Goal: Transaction & Acquisition: Purchase product/service

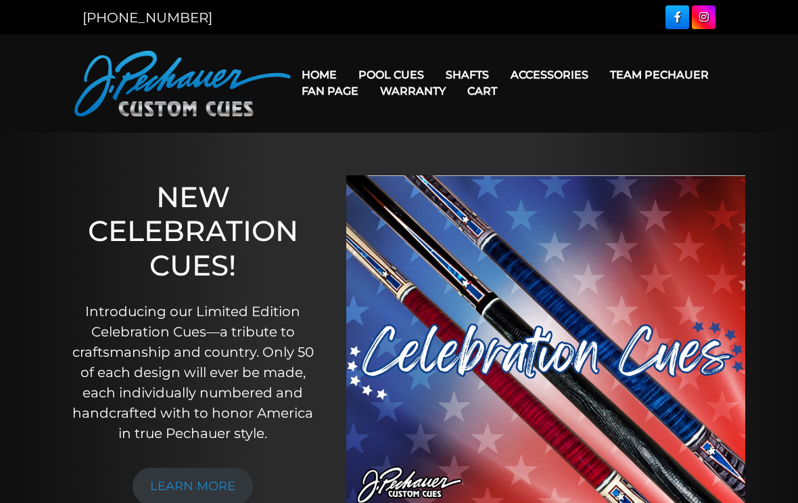
click at [369, 80] on link "Fan Page" at bounding box center [330, 91] width 78 height 34
click at [369, 76] on link "Fan Page" at bounding box center [330, 91] width 78 height 34
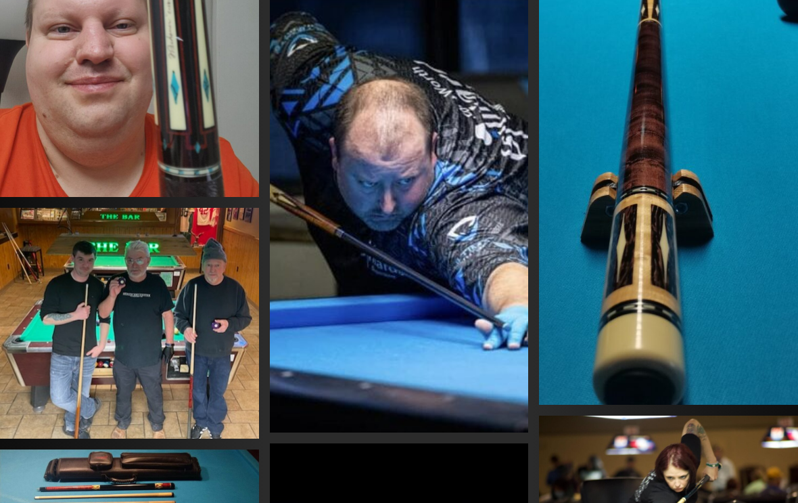
scroll to position [1207, 0]
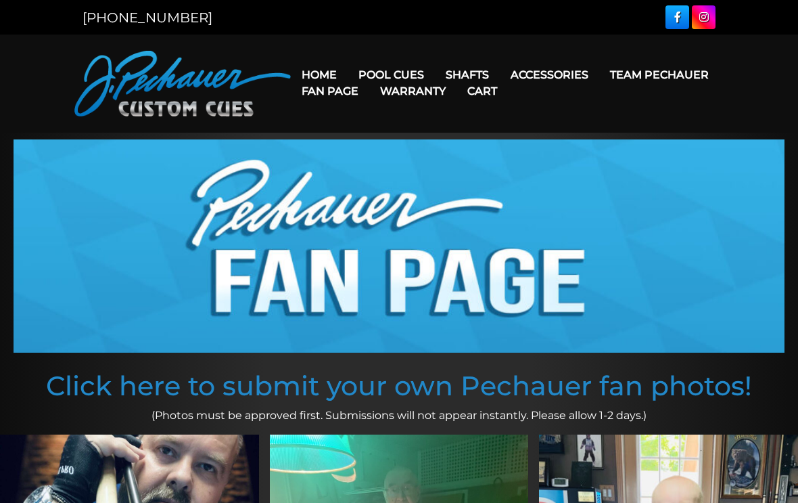
click at [568, 200] on link "Rogue Carbon Break Shaft" at bounding box center [552, 190] width 233 height 19
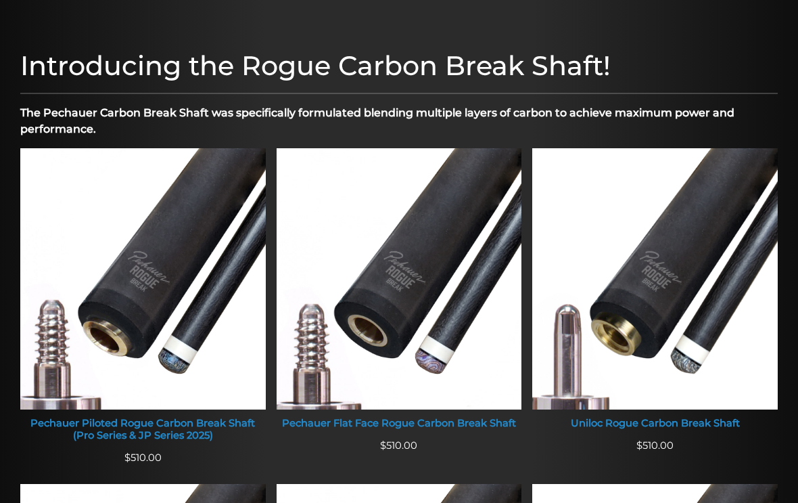
scroll to position [401, 0]
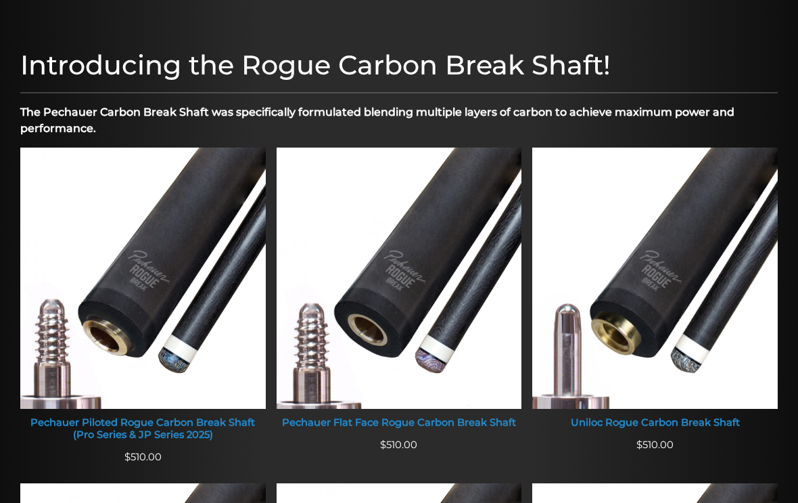
click at [680, 404] on img at bounding box center [655, 277] width 246 height 261
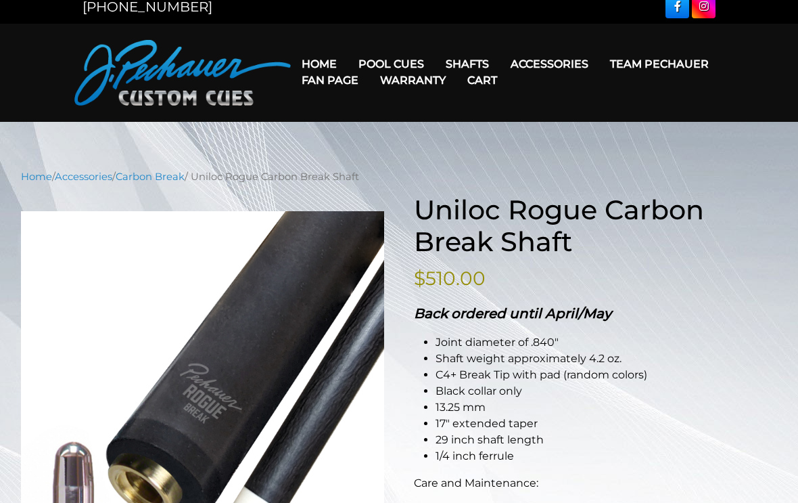
scroll to position [11, 0]
click at [602, 246] on link "Pechauer Tips" at bounding box center [574, 236] width 146 height 19
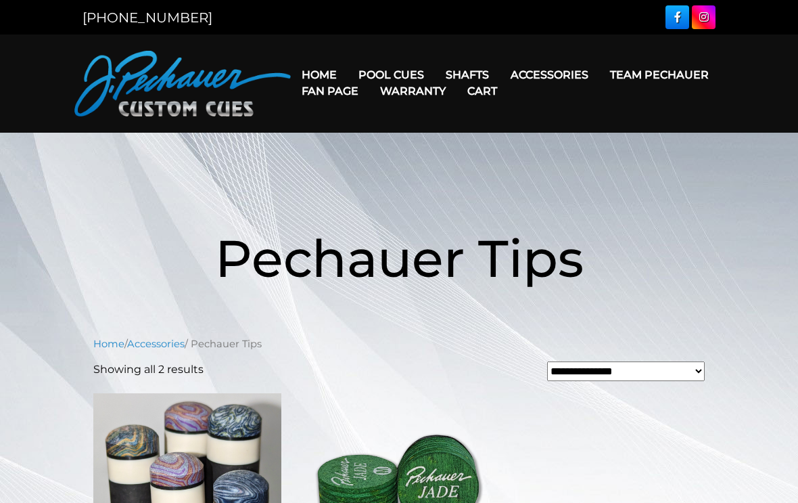
click at [576, 281] on span "Pechauer Tips" at bounding box center [399, 258] width 369 height 63
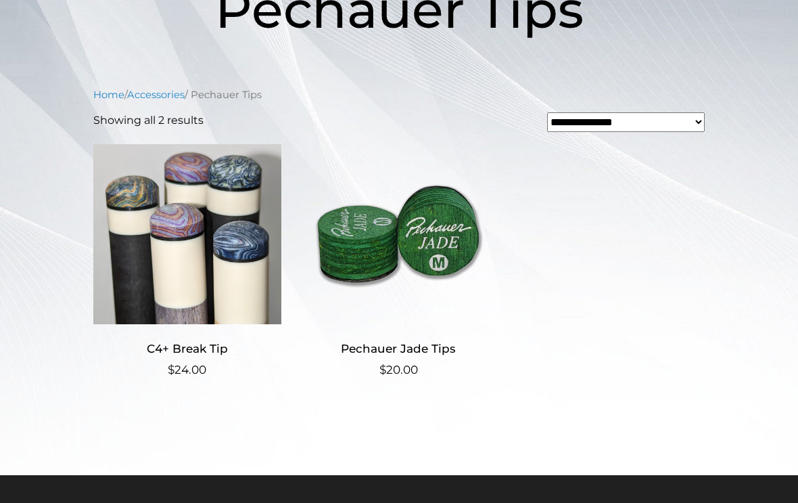
scroll to position [250, 0]
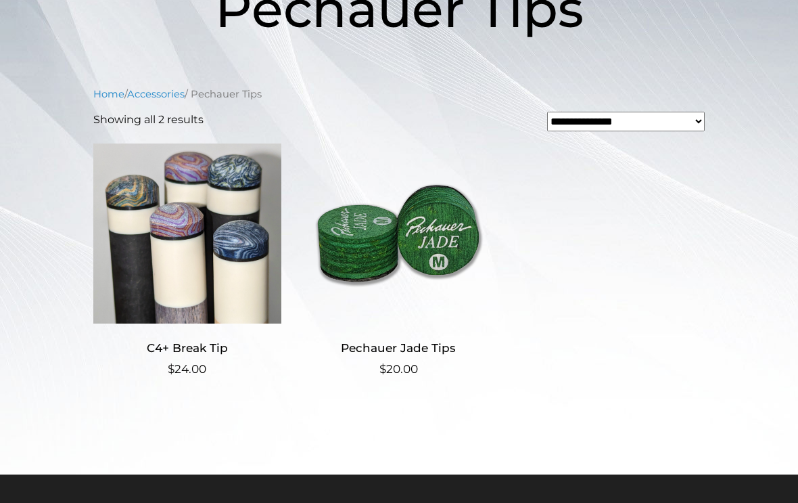
click at [164, 233] on img at bounding box center [187, 233] width 188 height 183
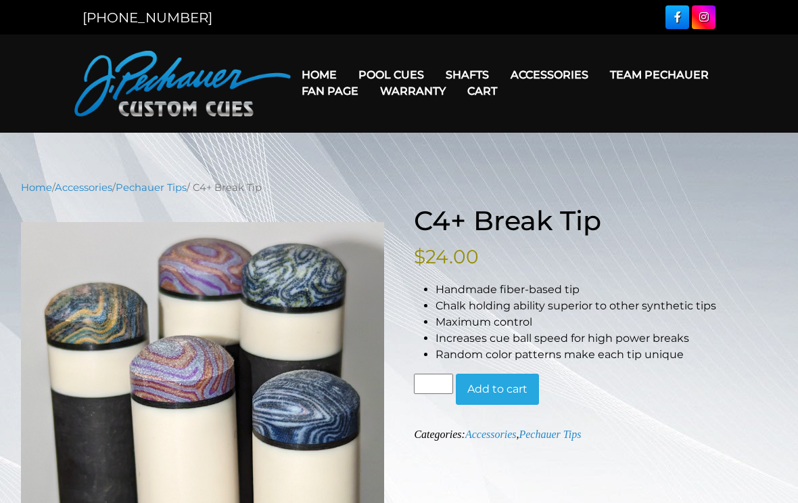
click at [160, 216] on div at bounding box center [202, 395] width 363 height 381
